Goal: Task Accomplishment & Management: Manage account settings

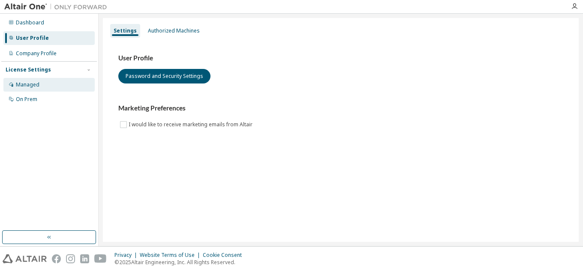
click at [45, 86] on div "Managed" at bounding box center [48, 85] width 91 height 14
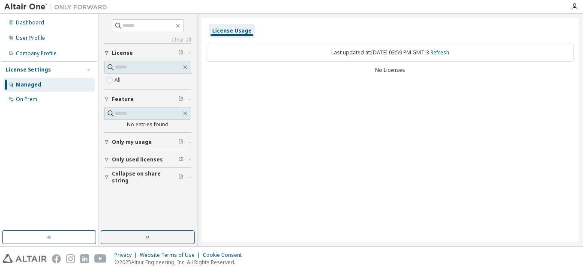
click at [329, 57] on div "Last updated at: Sun 2025-10-12 03:59 PM GMT-3 Refresh" at bounding box center [390, 53] width 367 height 18
click at [449, 55] on link "Refresh" at bounding box center [439, 52] width 19 height 7
